Goal: Task Accomplishment & Management: Complete application form

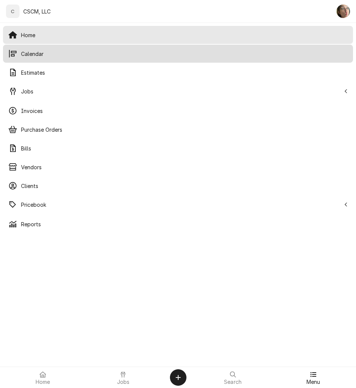
click at [91, 56] on span "Calendar" at bounding box center [184, 54] width 327 height 8
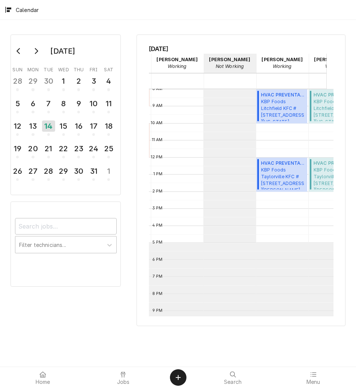
scroll to position [0, 258]
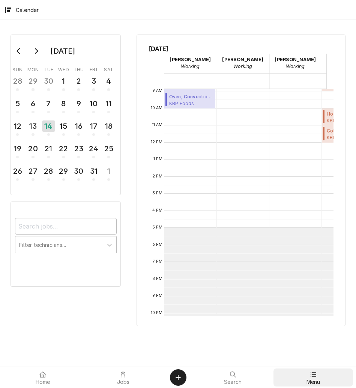
click at [309, 383] on span "Menu" at bounding box center [313, 382] width 14 height 6
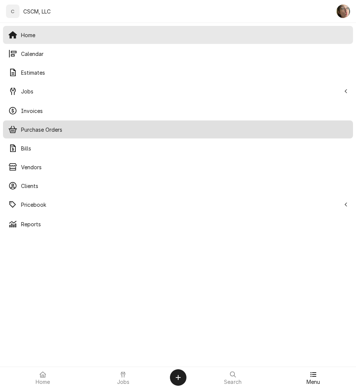
click at [41, 126] on span "Purchase Orders" at bounding box center [184, 130] width 327 height 8
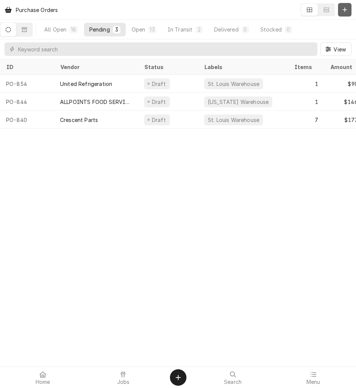
click at [344, 5] on button "Dynamic Content Wrapper" at bounding box center [345, 10] width 14 height 14
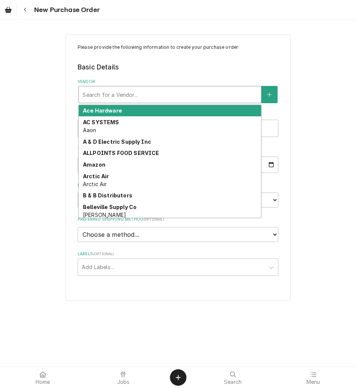
click at [134, 90] on div "Vendor" at bounding box center [170, 95] width 175 height 14
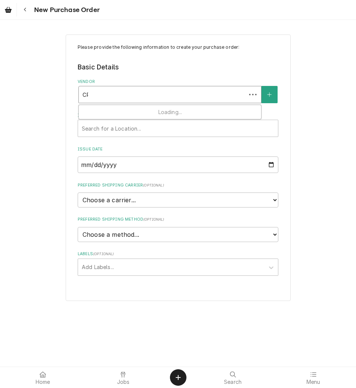
type input "CRES"
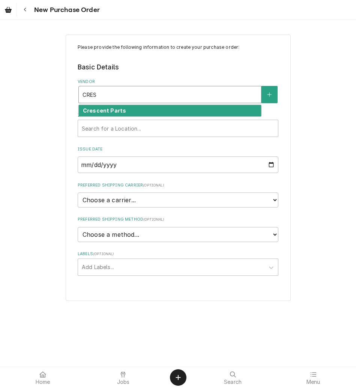
click at [118, 111] on strong "Crescent Parts" at bounding box center [104, 110] width 43 height 6
